Goal: Information Seeking & Learning: Learn about a topic

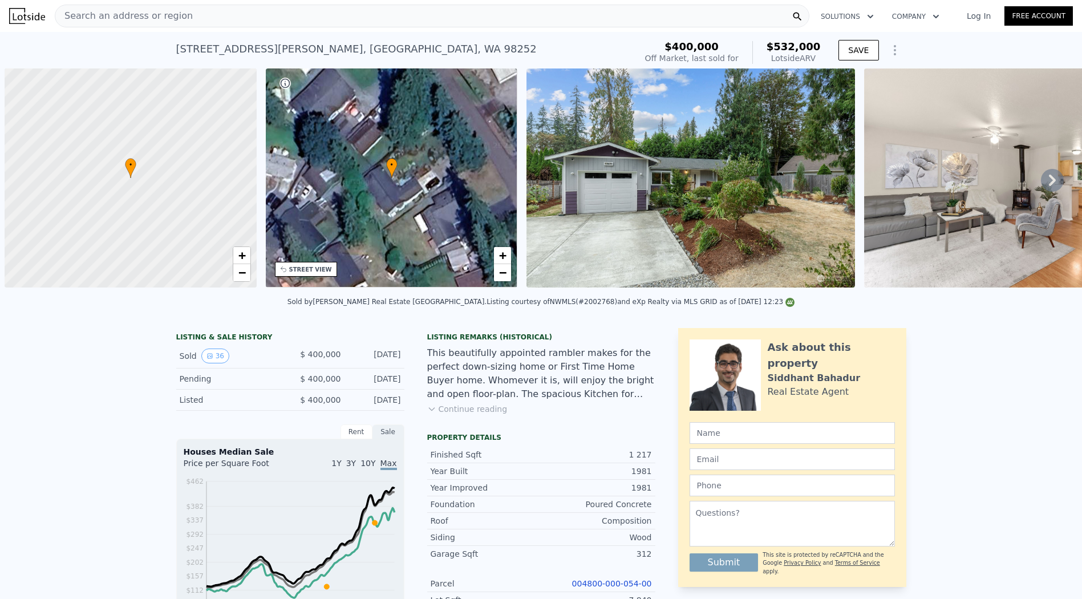
scroll to position [0, 5]
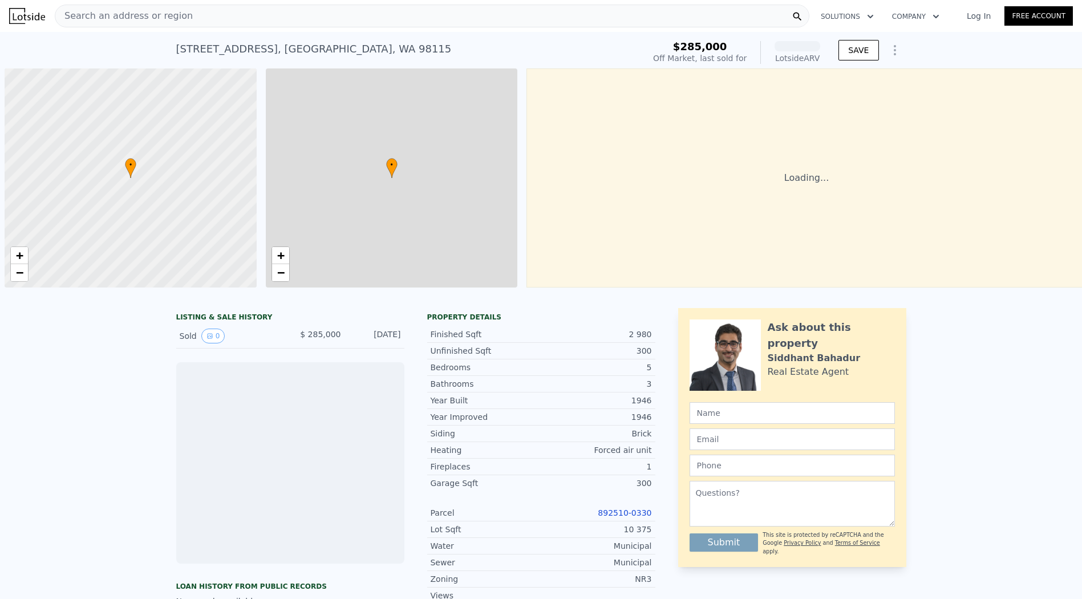
scroll to position [0, 5]
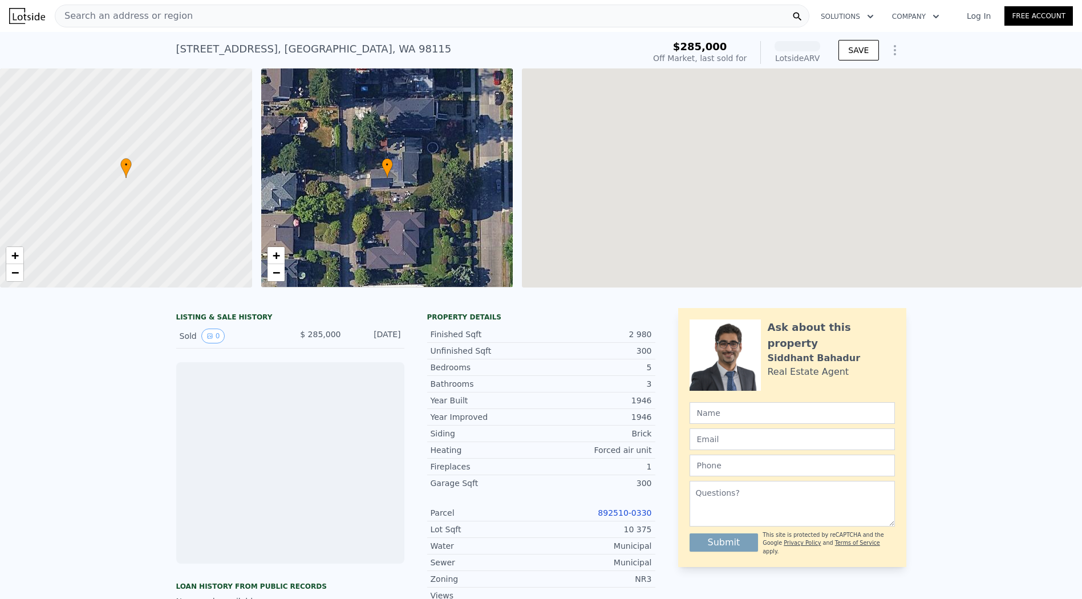
drag, startPoint x: 586, startPoint y: 345, endPoint x: 493, endPoint y: 226, distance: 149.9
click at [586, 340] on div "2 980" at bounding box center [596, 334] width 111 height 11
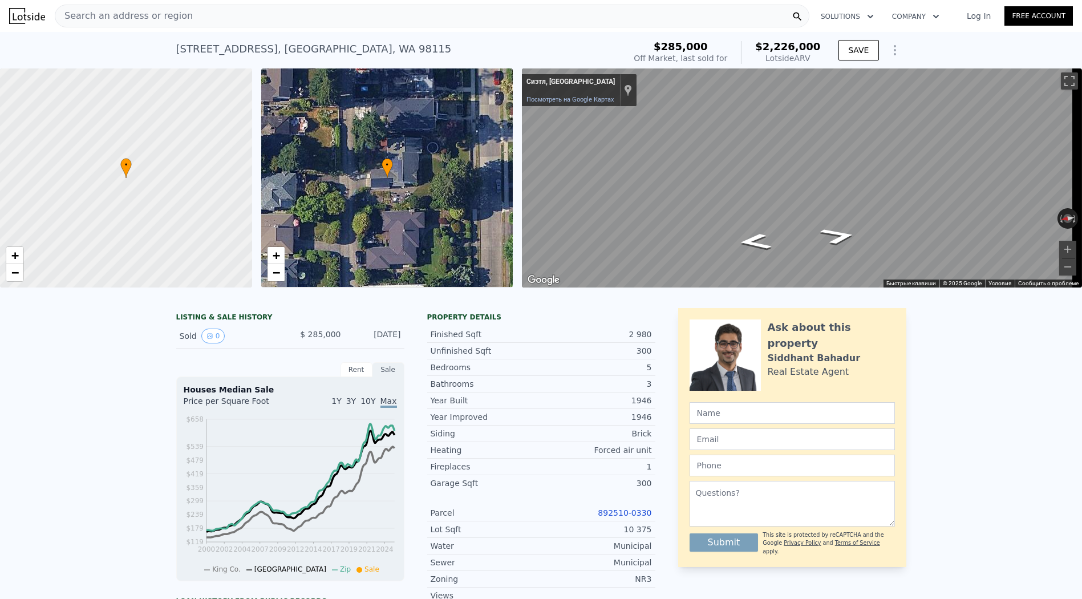
click at [279, 14] on div "Search an address or region" at bounding box center [432, 16] width 755 height 23
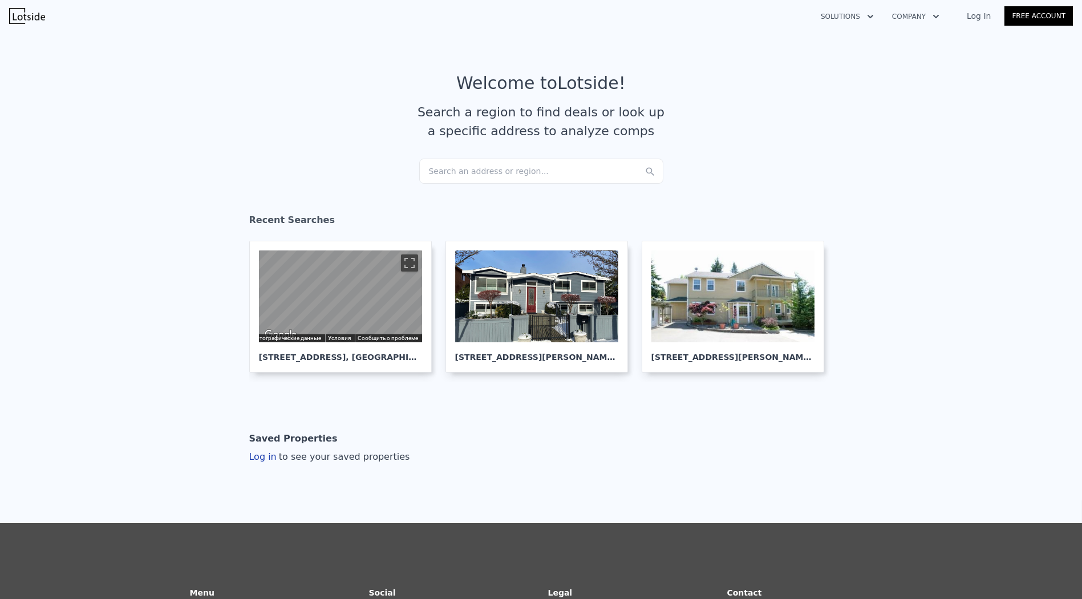
click at [507, 179] on div "Search an address or region..." at bounding box center [541, 171] width 244 height 25
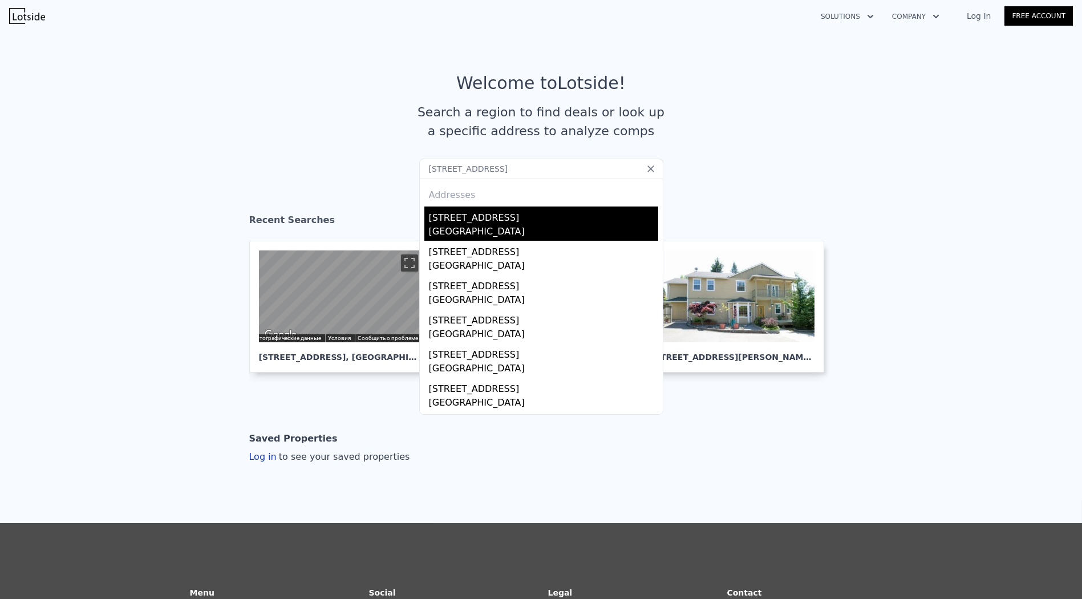
type input "1345 NORTHLAKE WAY NW BREMERTON 98312"
click at [536, 217] on div "1345 Northlake Way NW" at bounding box center [543, 215] width 229 height 18
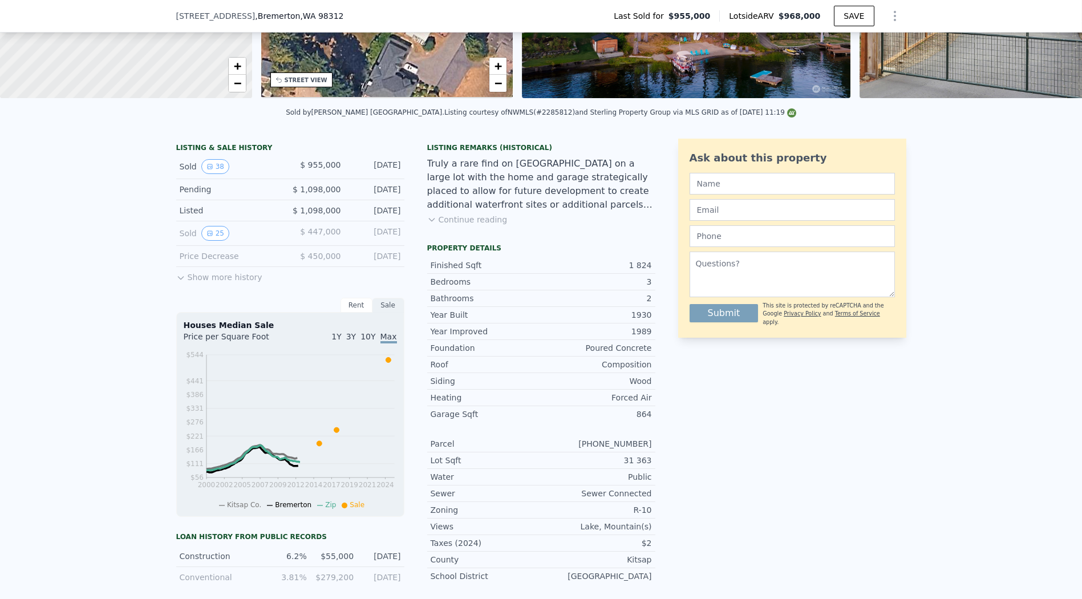
scroll to position [313, 0]
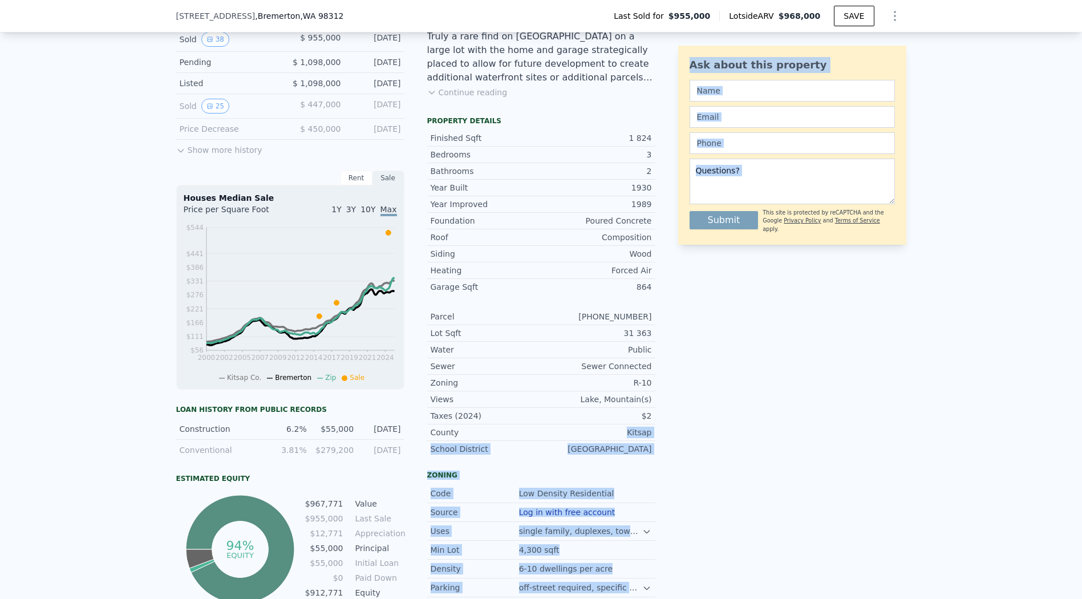
drag, startPoint x: 607, startPoint y: 437, endPoint x: 675, endPoint y: 440, distance: 67.9
click at [675, 440] on div "LISTING & SALE HISTORY Sold 38 $ 955,000 Oct 23, 2024 Pending $ 1,098,000 Oct 1…" at bounding box center [541, 350] width 730 height 679
click at [653, 440] on div "LISTING & SALE HISTORY Sold 38 $ 955,000 Oct 23, 2024 Pending $ 1,098,000 Oct 1…" at bounding box center [541, 350] width 730 height 679
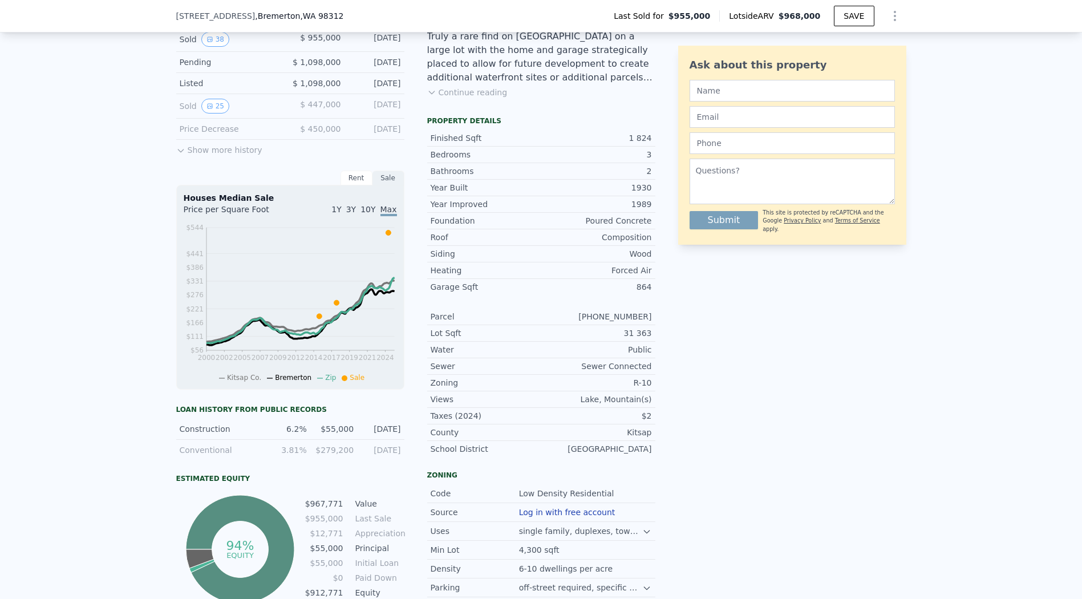
click at [628, 437] on div "Kitsap" at bounding box center [596, 432] width 111 height 11
copy div "Kitsap"
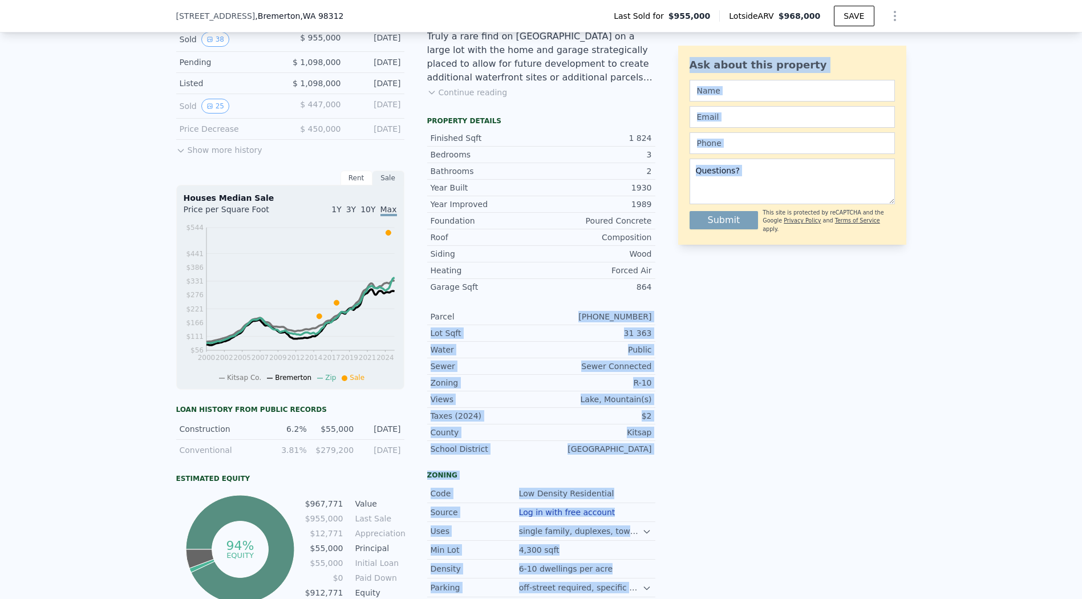
drag, startPoint x: 573, startPoint y: 323, endPoint x: 669, endPoint y: 325, distance: 95.3
click at [669, 325] on div "LISTING & SALE HISTORY Sold 38 $ 955,000 Oct 23, 2024 Pending $ 1,098,000 Oct 1…" at bounding box center [541, 350] width 730 height 679
click at [629, 322] on div "3765-000-005-0202" at bounding box center [596, 316] width 111 height 11
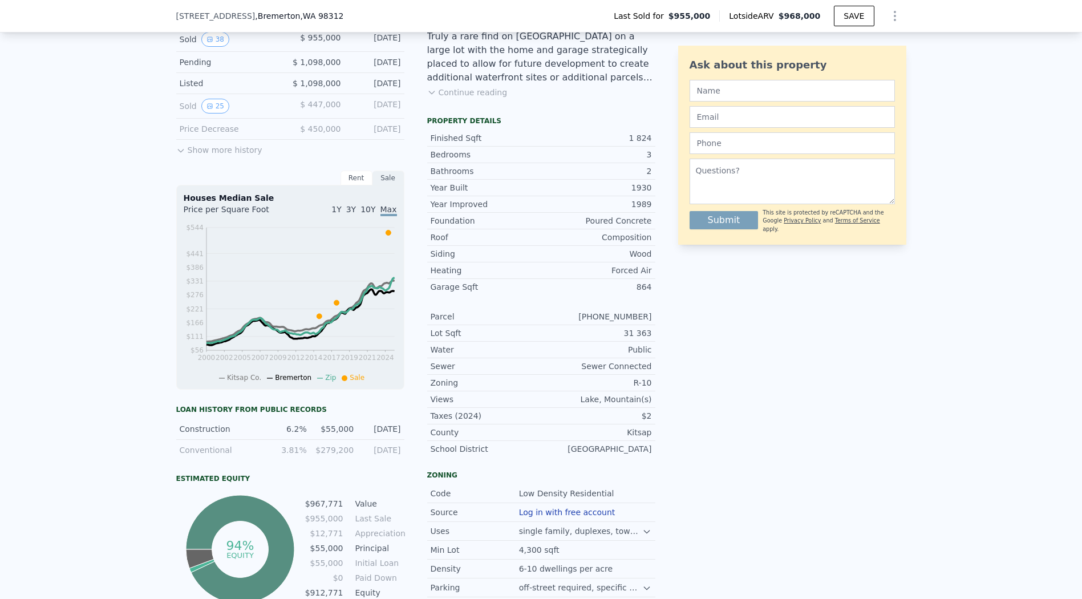
click at [629, 322] on div "3765-000-005-0202" at bounding box center [596, 316] width 111 height 11
drag, startPoint x: 707, startPoint y: 326, endPoint x: 705, endPoint y: 319, distance: 7.2
click at [707, 325] on div "Ask about this property Submit This site is protected by reCAPTCHA and the Goog…" at bounding box center [792, 350] width 228 height 679
drag, startPoint x: 626, startPoint y: 389, endPoint x: 653, endPoint y: 389, distance: 26.8
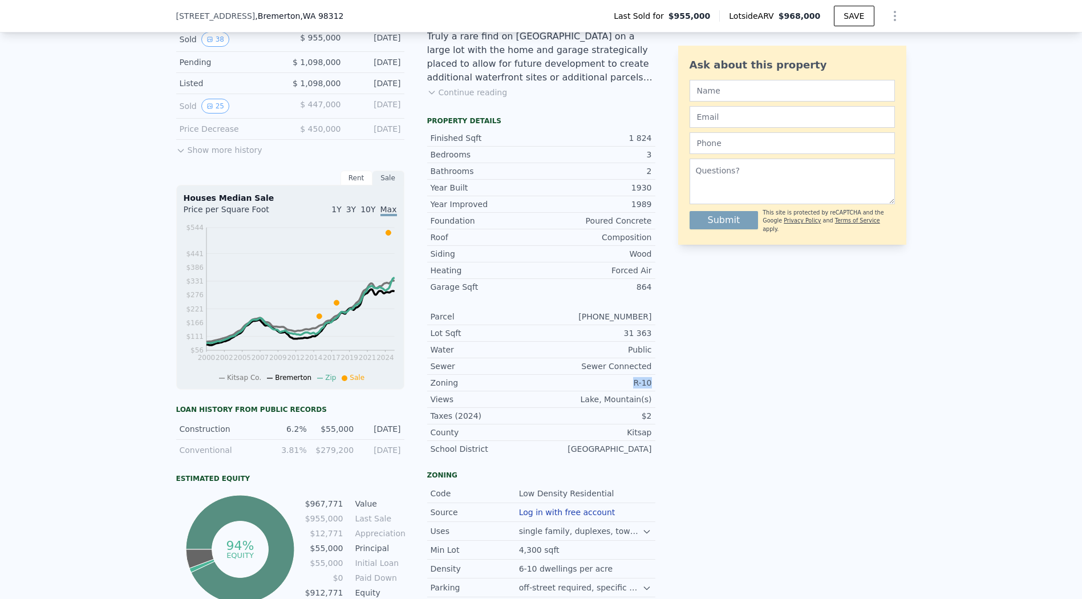
click at [652, 390] on div "LISTING & SALE HISTORY Sold 38 $ 955,000 Oct 23, 2024 Pending $ 1,098,000 Oct 1…" at bounding box center [541, 350] width 730 height 679
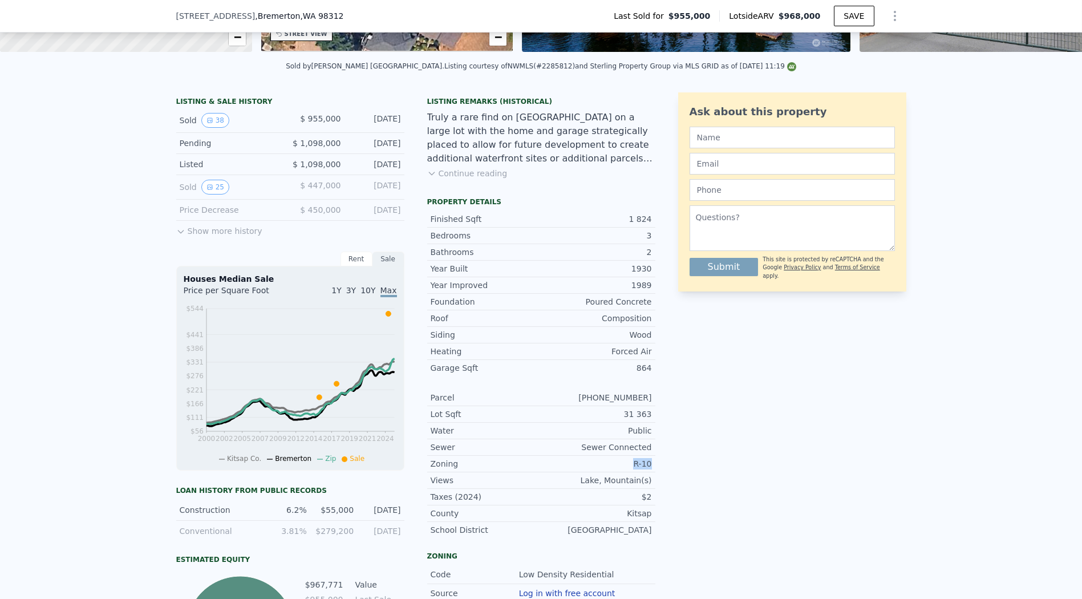
scroll to position [4, 0]
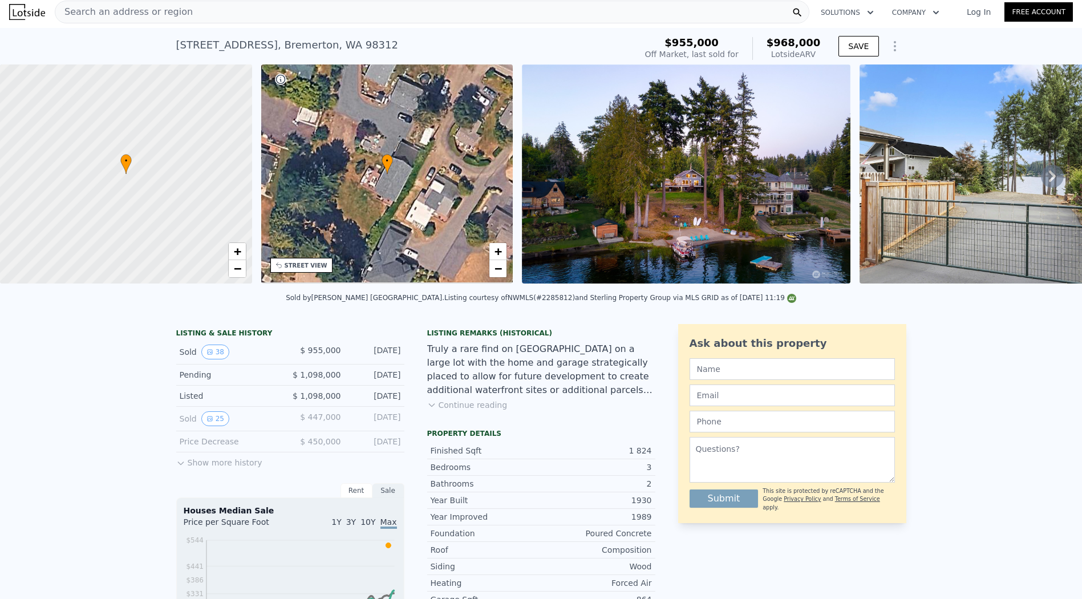
copy div "R-10"
click at [496, 270] on span "−" at bounding box center [498, 268] width 7 height 14
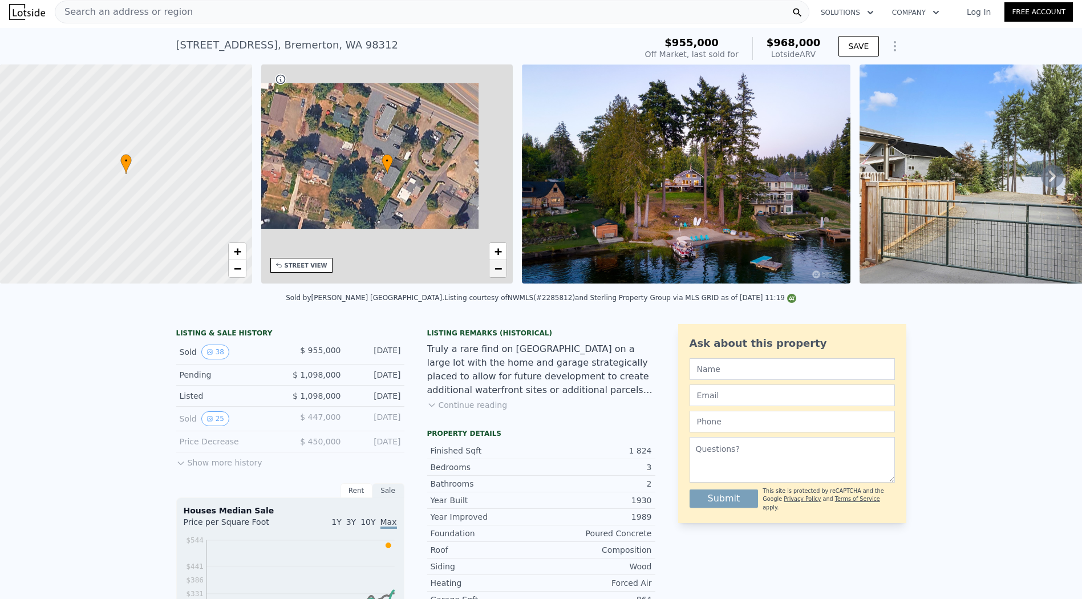
click at [495, 269] on span "−" at bounding box center [498, 268] width 7 height 14
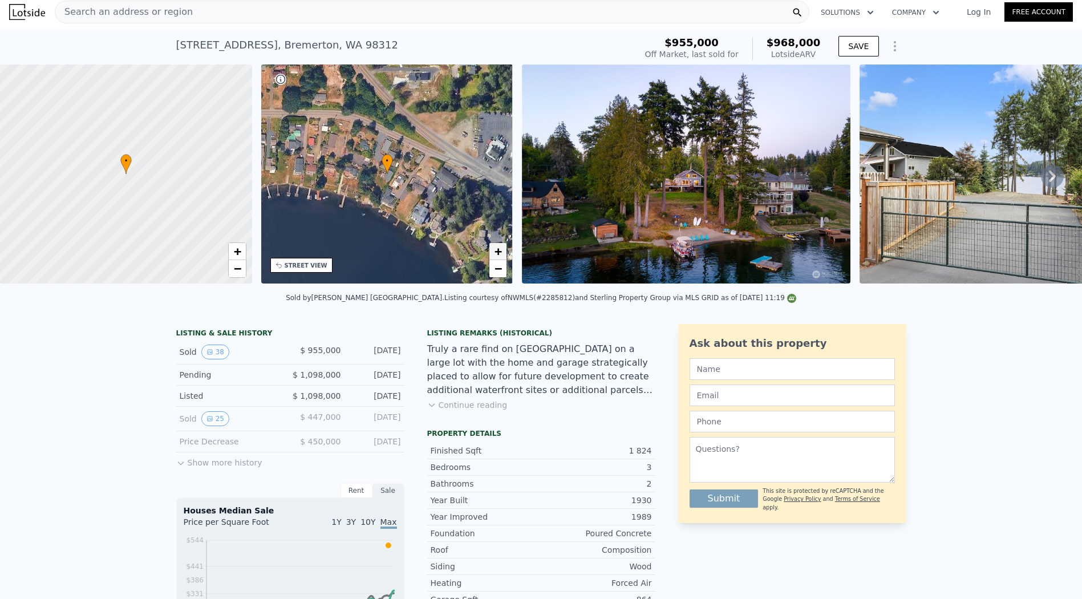
click at [502, 248] on span "+" at bounding box center [498, 251] width 7 height 14
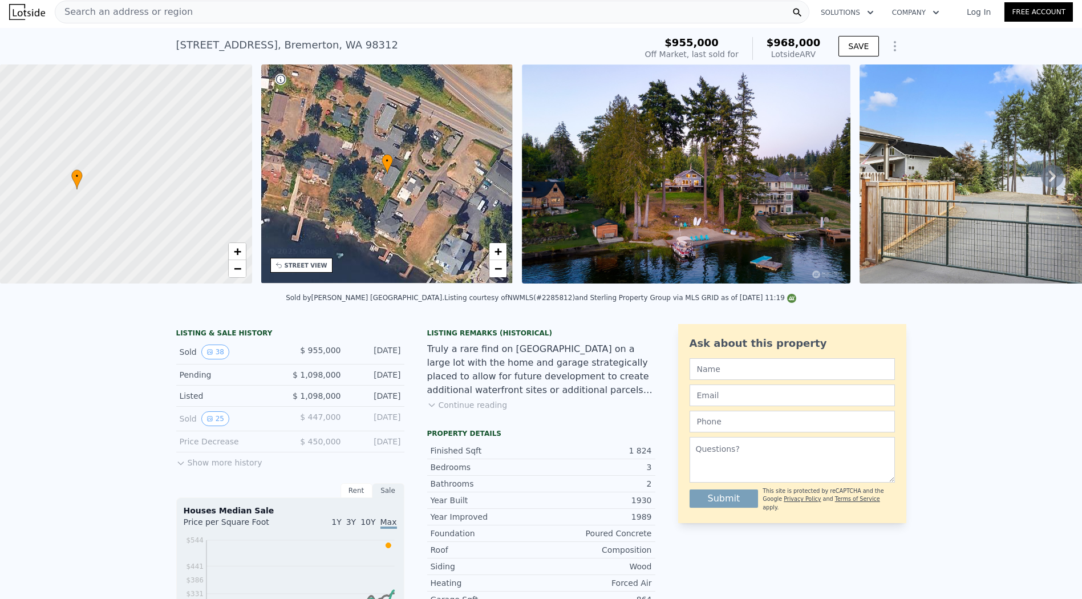
drag, startPoint x: 212, startPoint y: 224, endPoint x: 163, endPoint y: 239, distance: 51.4
click at [163, 239] on div at bounding box center [125, 174] width 302 height 263
click at [238, 270] on span "−" at bounding box center [236, 268] width 7 height 14
click at [237, 270] on span "−" at bounding box center [236, 268] width 7 height 14
drag, startPoint x: 298, startPoint y: 46, endPoint x: 338, endPoint y: 43, distance: 40.0
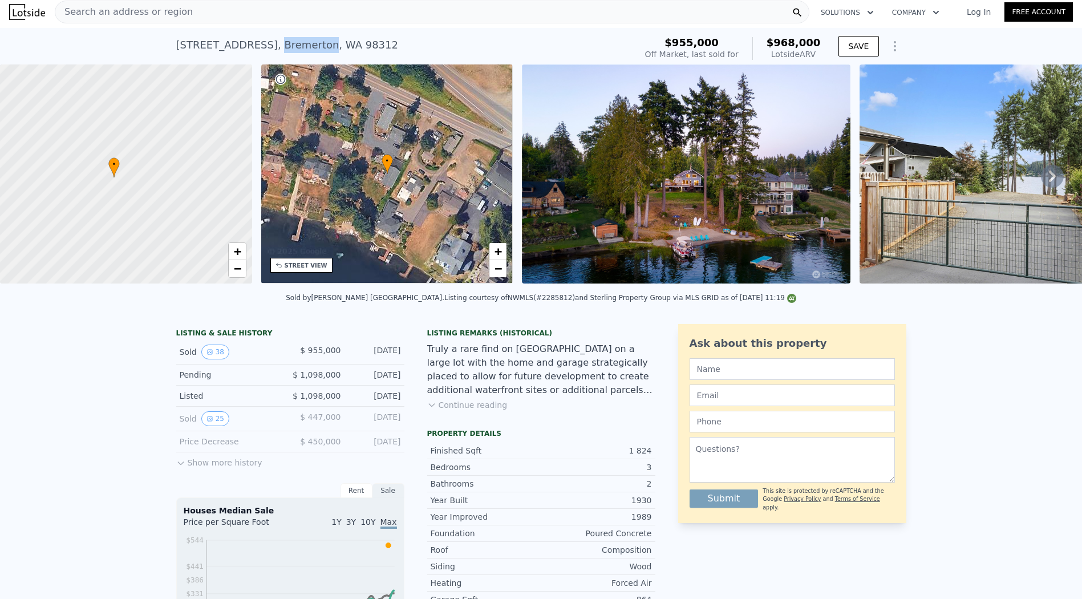
click at [338, 43] on div "1345 Northlake Way NW , Bremerton , WA 98312" at bounding box center [287, 45] width 222 height 16
copy div "Bremerton"
